Goal: Find specific page/section: Find specific page/section

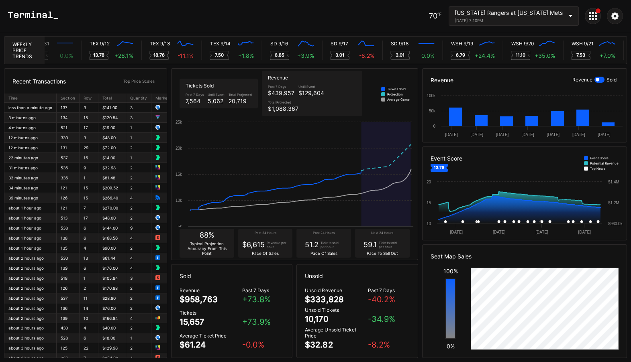
scroll to position [0, 4242]
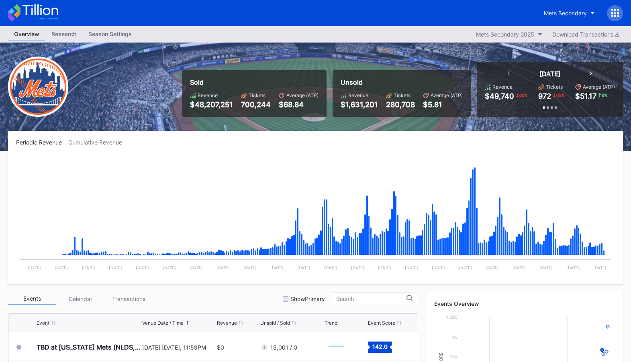
click at [616, 14] on icon at bounding box center [615, 13] width 8 height 8
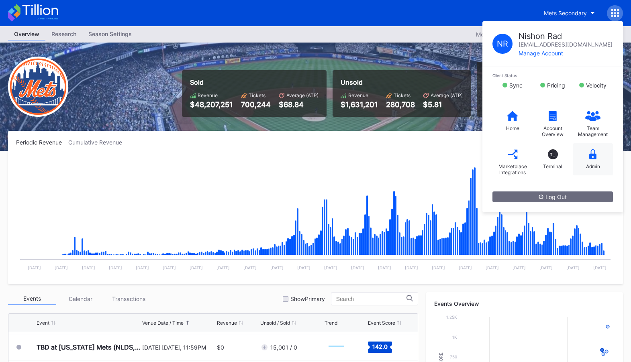
click at [601, 147] on div "Admin" at bounding box center [593, 159] width 40 height 32
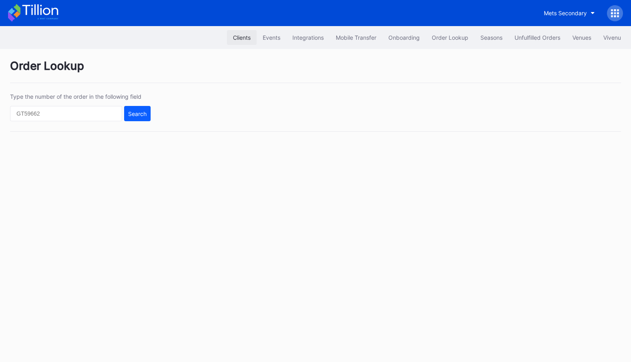
click at [233, 38] on div "Clients" at bounding box center [242, 37] width 18 height 7
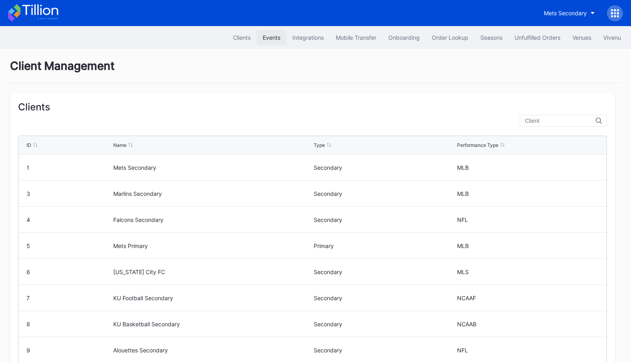
click at [265, 37] on div "Events" at bounding box center [272, 37] width 18 height 7
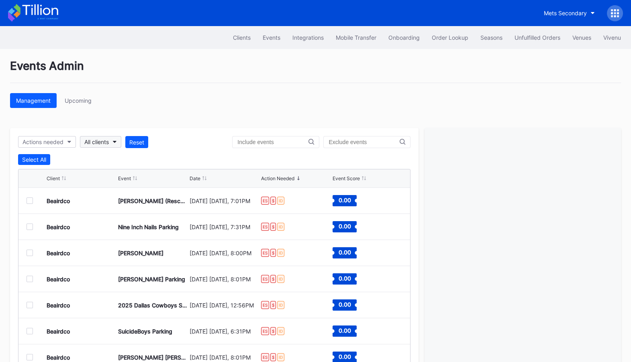
click at [103, 137] on button "All clients" at bounding box center [100, 142] width 41 height 12
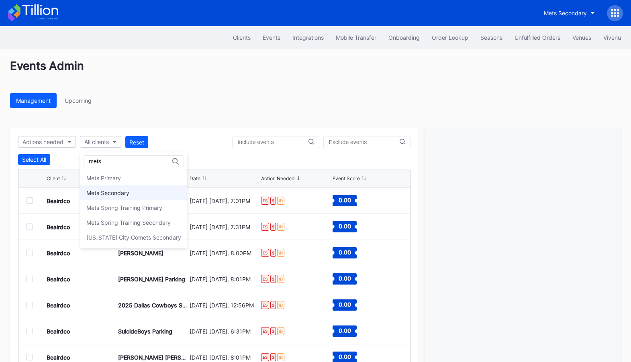
type input "mets"
click at [131, 191] on div "Mets Secondary" at bounding box center [133, 193] width 107 height 15
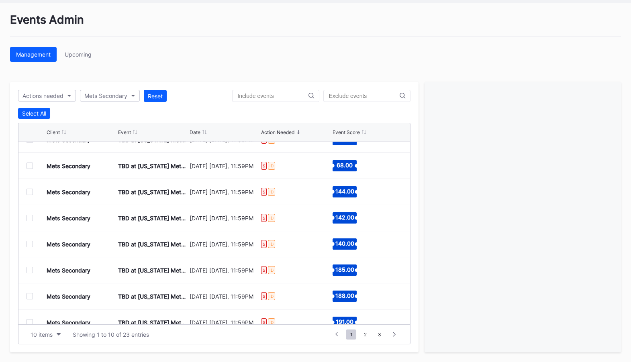
scroll to position [78, 0]
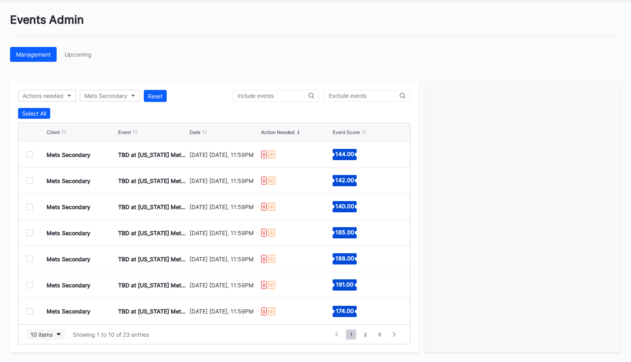
click at [58, 336] on button "10 items" at bounding box center [46, 334] width 38 height 11
click at [57, 283] on div "50 items" at bounding box center [46, 284] width 38 height 15
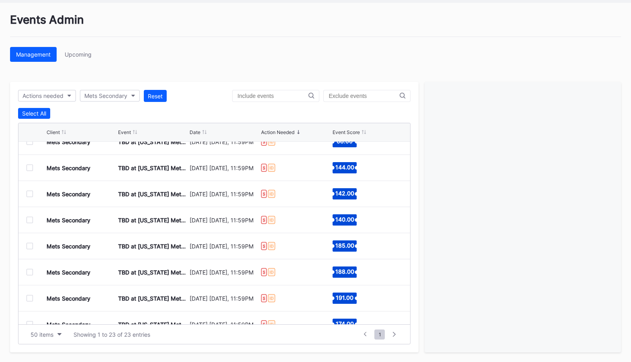
scroll to position [70, 0]
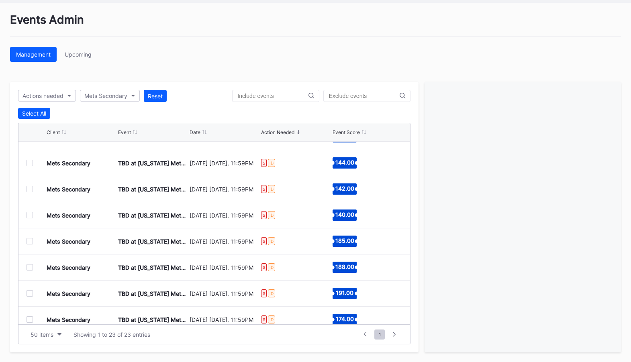
click at [28, 242] on div at bounding box center [30, 241] width 6 height 6
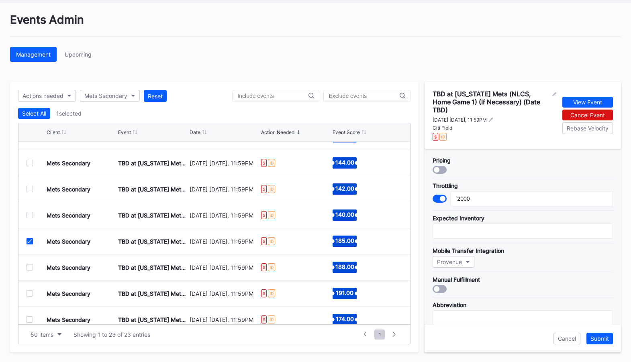
click at [30, 239] on icon at bounding box center [29, 241] width 5 height 4
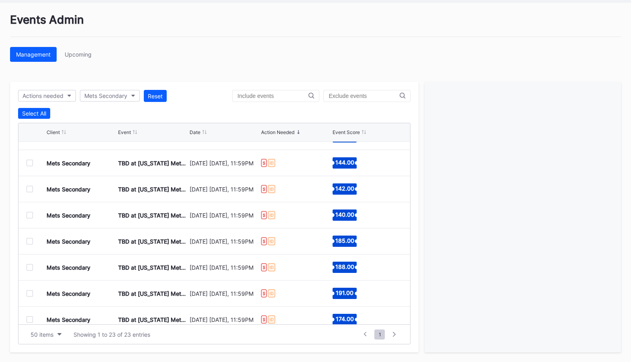
click at [30, 215] on div at bounding box center [30, 215] width 6 height 6
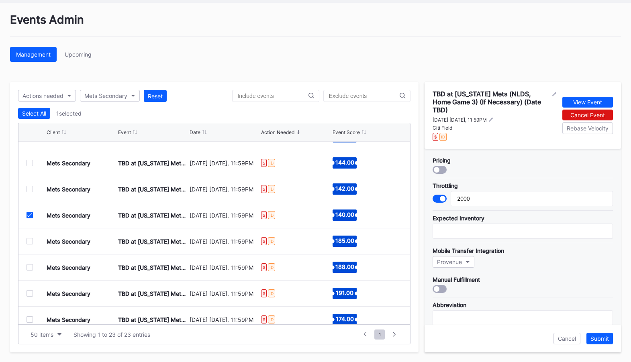
click at [30, 215] on icon at bounding box center [29, 215] width 5 height 4
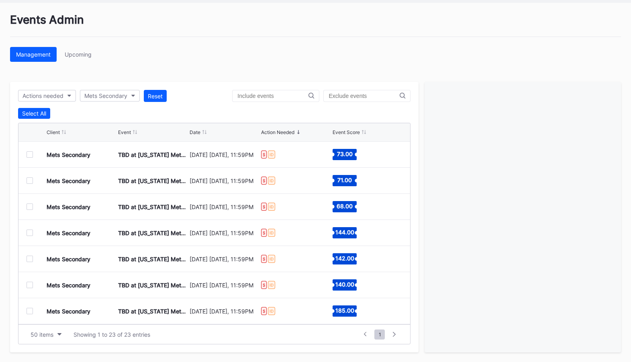
scroll to position [0, 0]
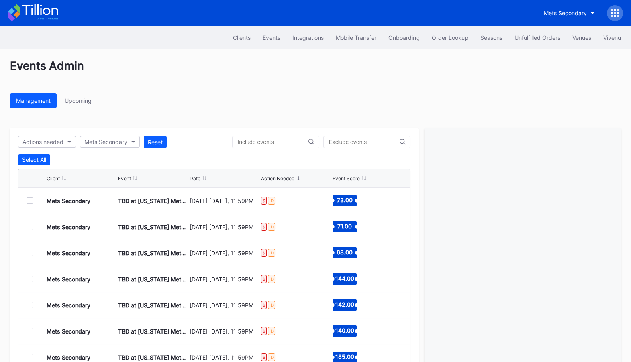
click at [33, 11] on icon at bounding box center [33, 13] width 50 height 18
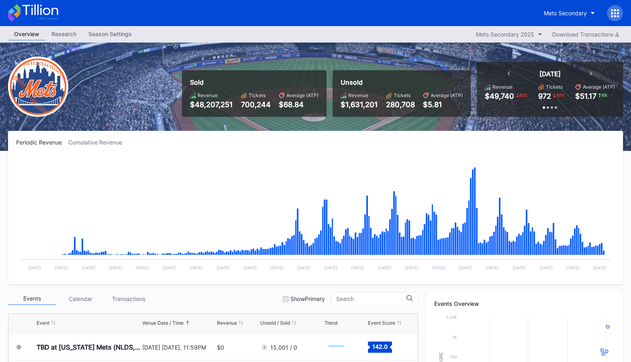
click at [38, 6] on icon at bounding box center [40, 9] width 36 height 11
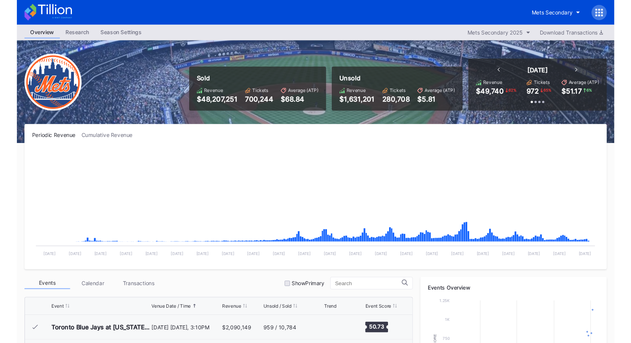
scroll to position [1853, 0]
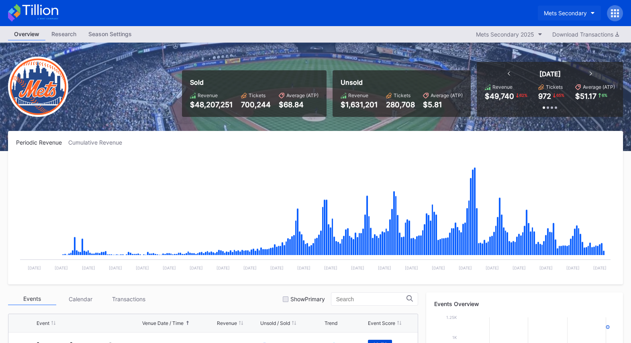
click at [567, 7] on button "Mets Secondary" at bounding box center [569, 13] width 63 height 15
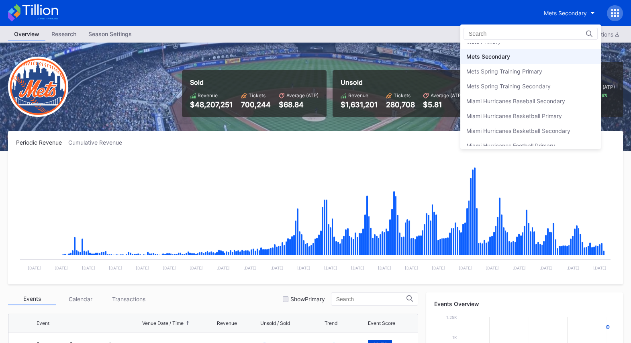
scroll to position [1243, 0]
click at [510, 53] on div "Mets Primary" at bounding box center [530, 55] width 141 height 15
